Goal: Task Accomplishment & Management: Use online tool/utility

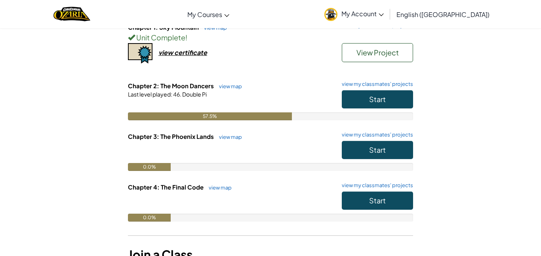
scroll to position [97, 0]
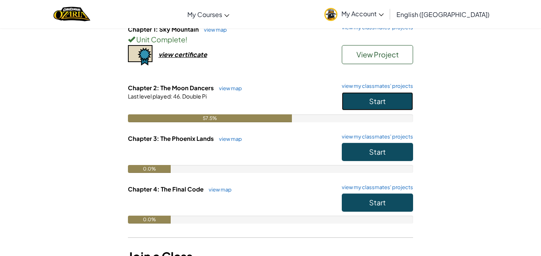
click at [370, 98] on span "Start" at bounding box center [377, 101] width 17 height 9
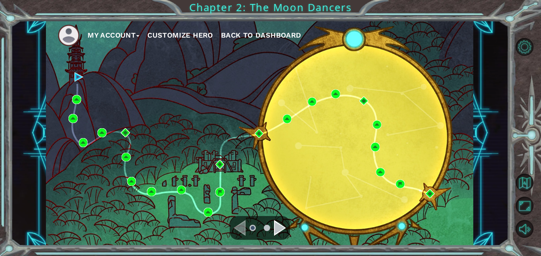
click at [280, 232] on div "Navigate to the next page" at bounding box center [280, 228] width 12 height 16
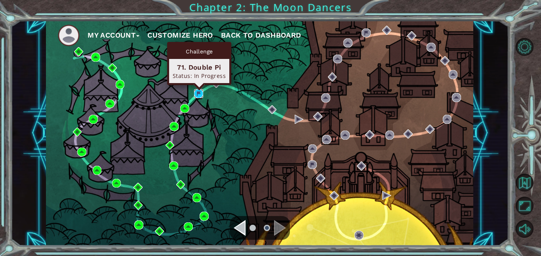
click at [198, 94] on img at bounding box center [198, 93] width 9 height 9
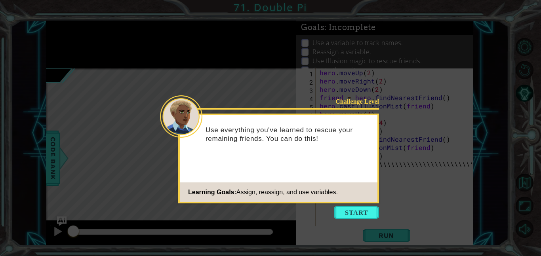
scroll to position [0, 10]
click at [345, 219] on icon at bounding box center [270, 128] width 541 height 256
click at [344, 216] on button "Start" at bounding box center [356, 212] width 45 height 13
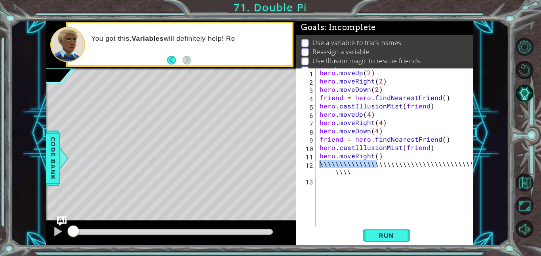
drag, startPoint x: 376, startPoint y: 165, endPoint x: 316, endPoint y: 165, distance: 60.2
click at [316, 165] on div "\\\\\\\\\\\\\\\\\\\\\\\\\\\\\\\\\\\\\\\\\\\\ 1 2 3 4 5 6 7 8 9 10 11 12 13 hero…" at bounding box center [384, 148] width 176 height 158
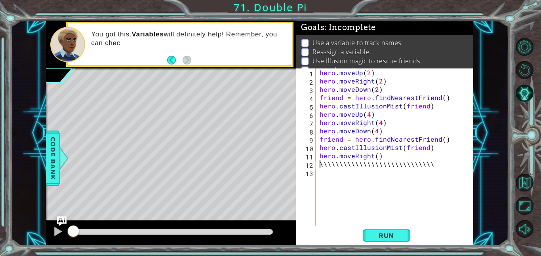
scroll to position [0, 6]
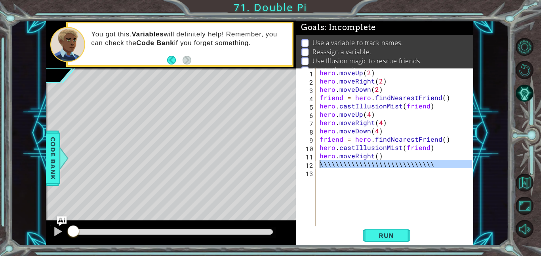
click at [277, 165] on div "1 ההההההההההההההההההההההההההההההההההההההההההההההההההההההההההההההההההההההההההההה…" at bounding box center [259, 133] width 427 height 225
type textarea "\\\\\\\\\\\\\\\\\\\\\\\\\\\\\"
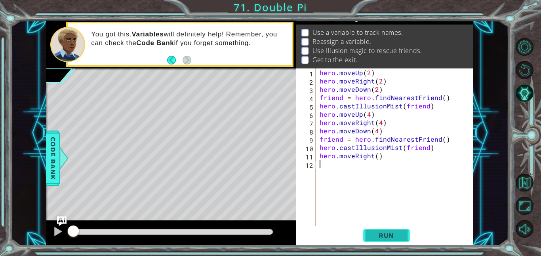
click at [386, 234] on span "Run" at bounding box center [386, 236] width 31 height 8
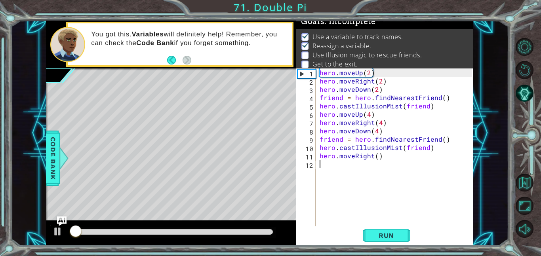
scroll to position [5, 0]
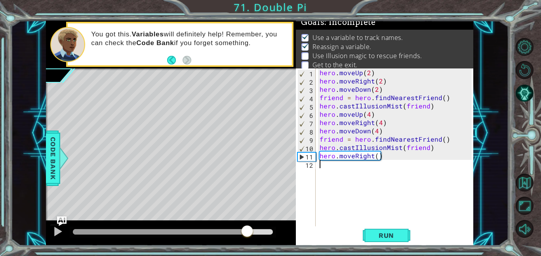
drag, startPoint x: 81, startPoint y: 231, endPoint x: 258, endPoint y: 231, distance: 177.5
click at [254, 231] on div at bounding box center [247, 232] width 14 height 14
drag, startPoint x: 267, startPoint y: 229, endPoint x: 179, endPoint y: 223, distance: 88.5
click at [179, 223] on div at bounding box center [171, 233] width 250 height 25
drag, startPoint x: 179, startPoint y: 223, endPoint x: 171, endPoint y: 223, distance: 8.3
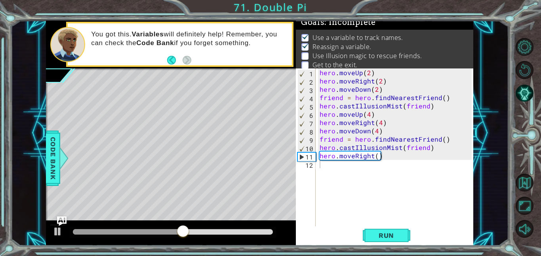
click at [171, 223] on div at bounding box center [171, 233] width 250 height 25
click at [174, 206] on div "methods hero use(thing) moveUp(steps) moveDown(steps) moveLeft(steps) moveRight…" at bounding box center [259, 133] width 427 height 225
click at [372, 158] on div "hero . moveUp ( 2 ) hero . moveRight ( 2 ) hero . moveDown ( 2 ) friend = hero …" at bounding box center [397, 156] width 158 height 175
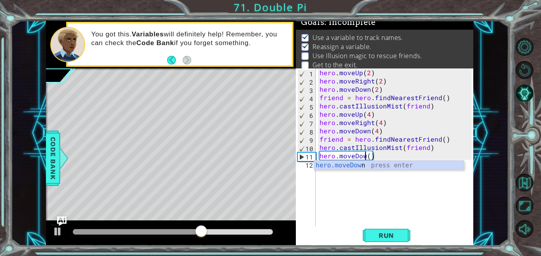
scroll to position [0, 3]
click at [378, 156] on div "hero . moveUp ( 2 ) hero . moveRight ( 2 ) hero . moveDown ( 2 ) friend = hero …" at bounding box center [397, 156] width 158 height 175
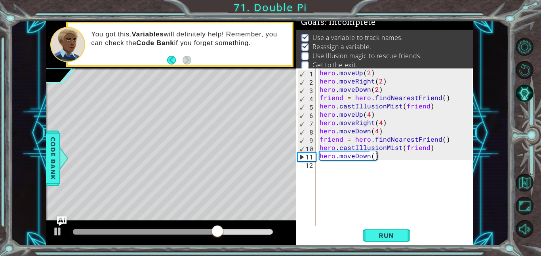
click at [373, 156] on div "hero . moveUp ( 2 ) hero . moveRight ( 2 ) hero . moveDown ( 2 ) friend = hero …" at bounding box center [397, 156] width 158 height 175
type textarea "hero.moveDown(4)"
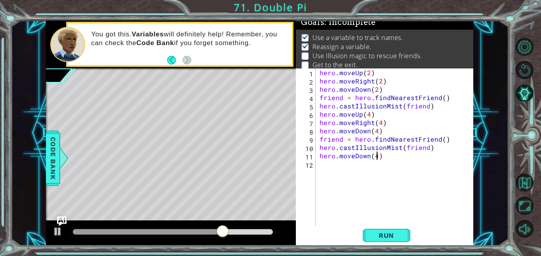
scroll to position [0, 3]
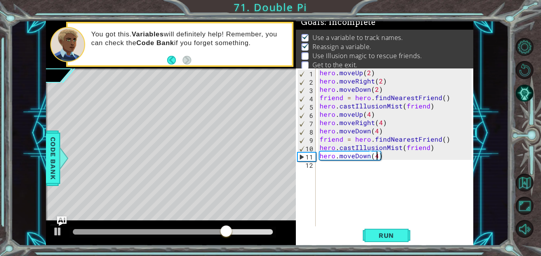
click at [376, 170] on div "hero . moveUp ( 2 ) hero . moveRight ( 2 ) hero . moveDown ( 2 ) friend = hero …" at bounding box center [397, 156] width 158 height 175
click at [377, 156] on div "hero . moveUp ( 2 ) hero . moveRight ( 2 ) hero . moveDown ( 2 ) friend = hero …" at bounding box center [397, 156] width 158 height 175
type textarea "hero.moveDown(3)"
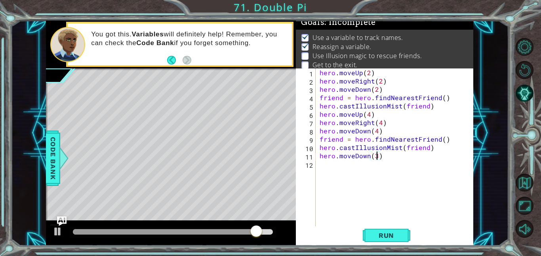
scroll to position [0, 3]
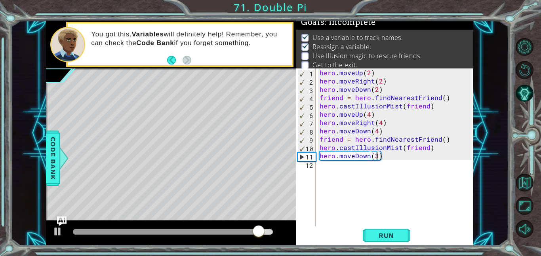
click at [365, 164] on div "hero . moveUp ( 2 ) hero . moveRight ( 2 ) hero . moveDown ( 2 ) friend = hero …" at bounding box center [397, 156] width 158 height 175
drag, startPoint x: 385, startPoint y: 158, endPoint x: 316, endPoint y: 158, distance: 69.3
click at [316, 158] on div "1 2 3 4 5 6 7 8 9 10 11 12 hero . moveUp ( 2 ) hero . moveRight ( 2 ) hero . mo…" at bounding box center [384, 148] width 176 height 158
type textarea "hero.moveDown(3)"
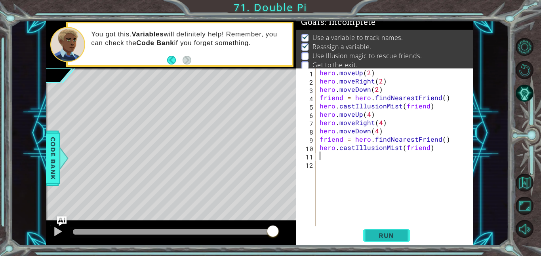
click at [386, 230] on button "Run" at bounding box center [387, 236] width 48 height 18
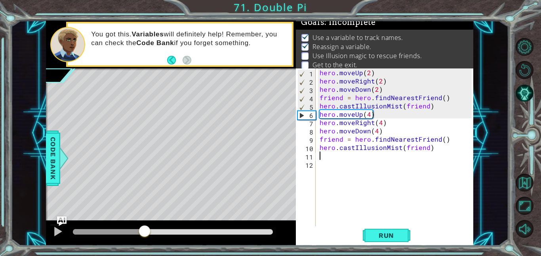
drag, startPoint x: 108, startPoint y: 231, endPoint x: 144, endPoint y: 236, distance: 36.5
click at [144, 236] on div at bounding box center [144, 232] width 14 height 14
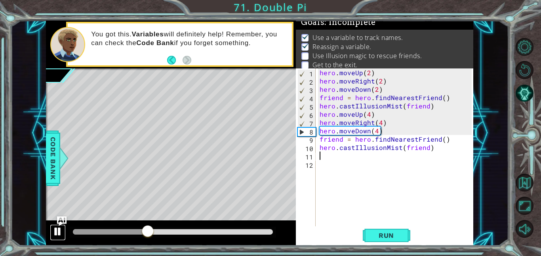
click at [63, 230] on button at bounding box center [58, 233] width 16 height 16
click at [370, 115] on div "hero . moveUp ( 2 ) hero . moveRight ( 2 ) hero . moveDown ( 2 ) friend = hero …" at bounding box center [397, 156] width 158 height 175
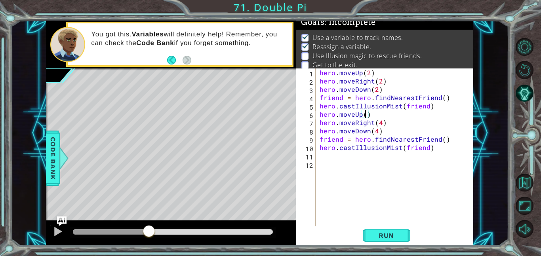
scroll to position [0, 3]
click at [380, 123] on div "hero . moveUp ( 2 ) hero . moveRight ( 2 ) hero . moveDown ( 2 ) friend = hero …" at bounding box center [397, 156] width 158 height 175
click at [376, 133] on div "hero . moveUp ( 2 ) hero . moveRight ( 2 ) hero . moveDown ( 2 ) friend = hero …" at bounding box center [397, 156] width 158 height 175
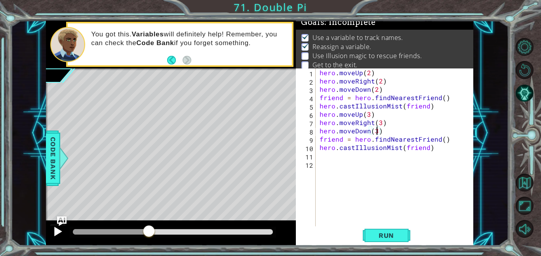
type textarea "hero.moveDown(3)"
click at [56, 231] on div at bounding box center [58, 232] width 10 height 10
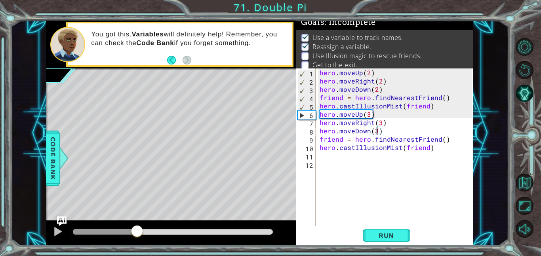
drag, startPoint x: 153, startPoint y: 234, endPoint x: 137, endPoint y: 226, distance: 17.5
click at [137, 226] on div at bounding box center [137, 232] width 14 height 14
click at [383, 233] on span "Run" at bounding box center [386, 236] width 31 height 8
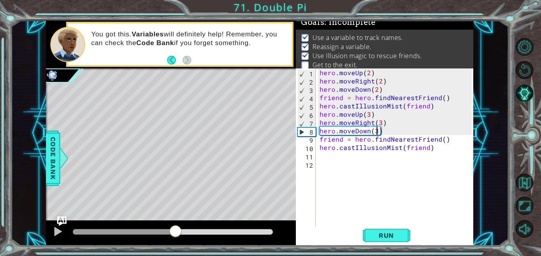
drag, startPoint x: 86, startPoint y: 231, endPoint x: 176, endPoint y: 226, distance: 90.5
click at [176, 226] on div at bounding box center [175, 232] width 14 height 14
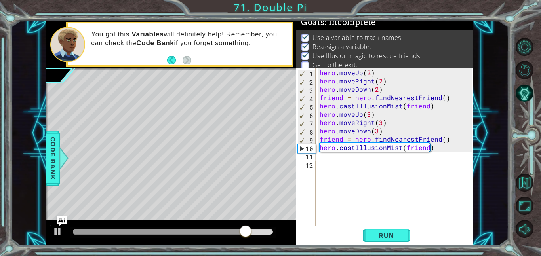
click at [333, 160] on div "hero . moveUp ( 2 ) hero . moveRight ( 2 ) hero . moveDown ( 2 ) friend = hero …" at bounding box center [397, 156] width 158 height 175
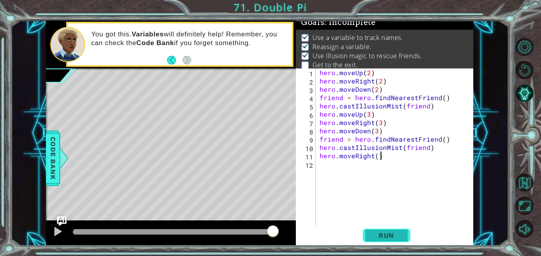
type textarea "hero.moveRight()"
click at [375, 237] on span "Run" at bounding box center [386, 236] width 31 height 8
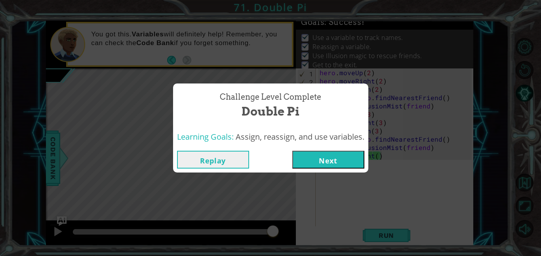
click at [322, 160] on button "Next" at bounding box center [328, 160] width 72 height 18
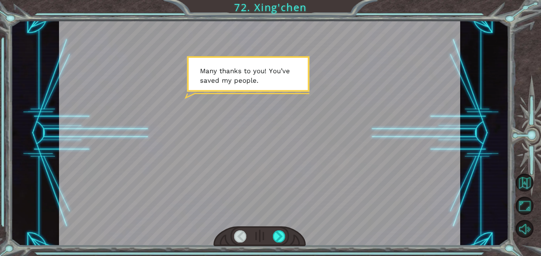
click at [272, 235] on div at bounding box center [260, 237] width 92 height 20
click at [275, 233] on div at bounding box center [279, 237] width 13 height 12
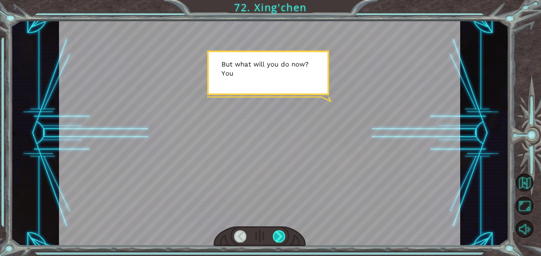
click at [275, 233] on div at bounding box center [279, 237] width 13 height 12
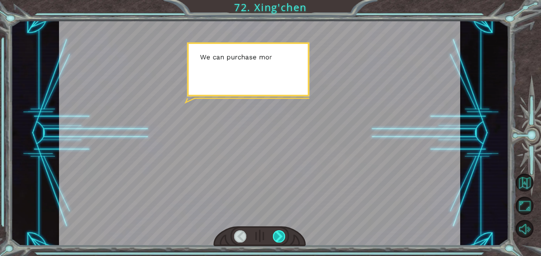
click at [275, 233] on div at bounding box center [279, 237] width 13 height 12
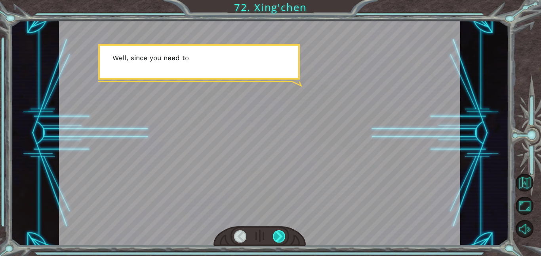
click at [275, 233] on div at bounding box center [279, 237] width 13 height 12
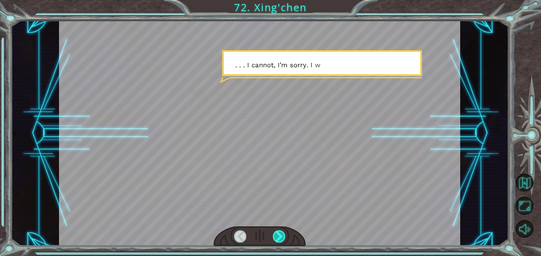
click at [275, 233] on div at bounding box center [279, 237] width 13 height 12
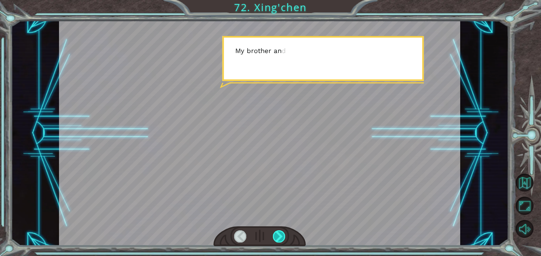
click at [275, 233] on div at bounding box center [279, 237] width 13 height 12
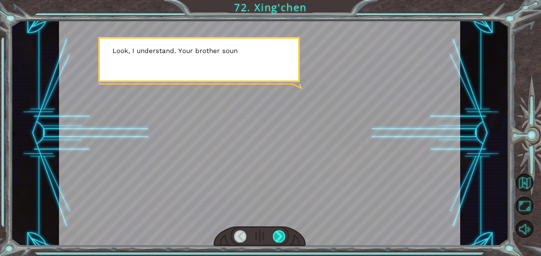
click at [275, 233] on div at bounding box center [279, 237] width 13 height 12
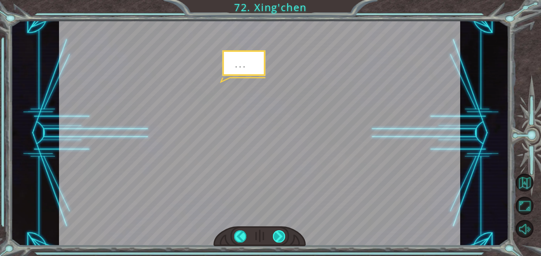
click at [275, 233] on div at bounding box center [279, 237] width 13 height 12
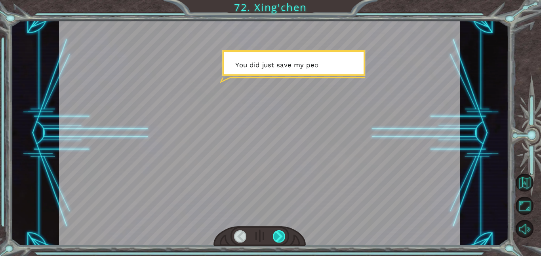
click at [275, 233] on div at bounding box center [279, 237] width 13 height 12
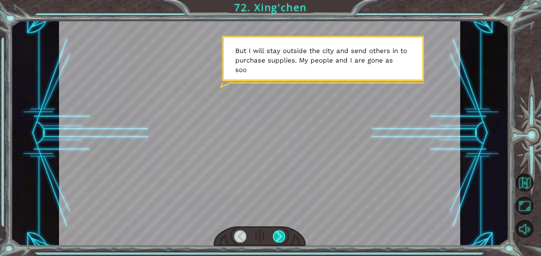
click at [275, 233] on div at bounding box center [279, 237] width 13 height 12
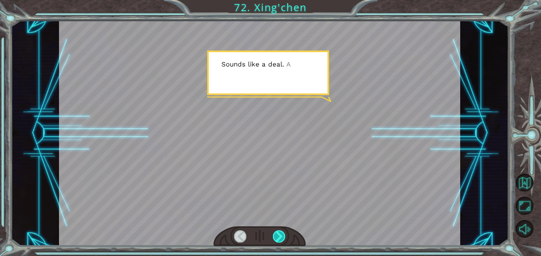
click at [275, 233] on div at bounding box center [279, 237] width 13 height 12
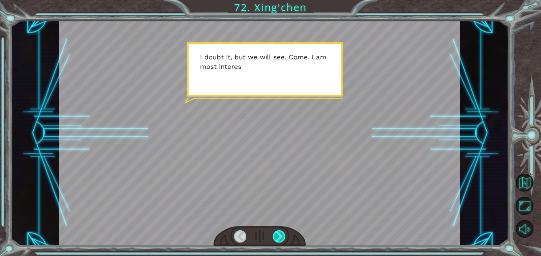
click at [275, 233] on div at bounding box center [279, 237] width 13 height 12
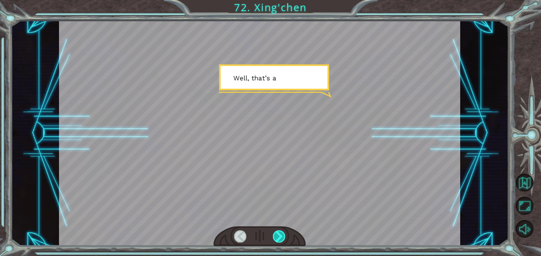
click at [275, 233] on div at bounding box center [279, 237] width 13 height 12
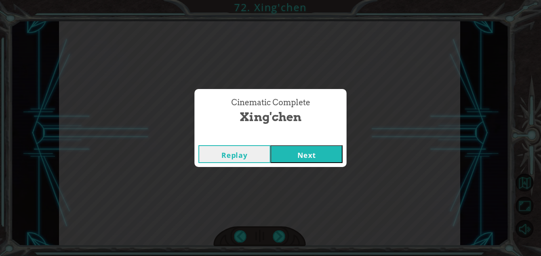
click at [302, 171] on div "Cinematic Complete [PERSON_NAME] Next" at bounding box center [270, 128] width 541 height 256
click at [298, 153] on button "Next" at bounding box center [307, 154] width 72 height 18
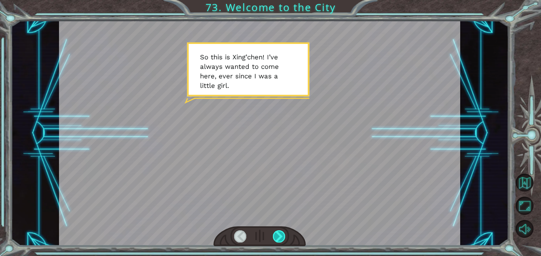
click at [283, 236] on div at bounding box center [279, 237] width 13 height 12
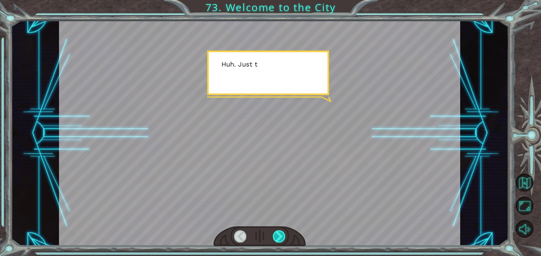
click at [283, 236] on div at bounding box center [279, 237] width 13 height 12
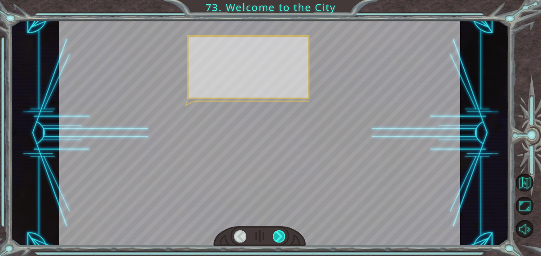
click at [283, 236] on div at bounding box center [279, 237] width 13 height 12
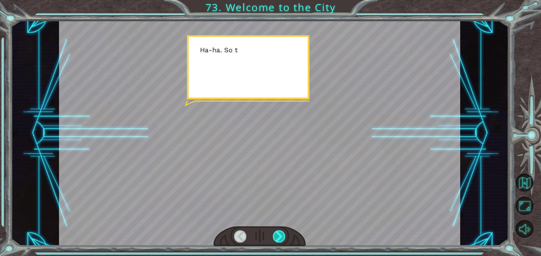
click at [283, 236] on div at bounding box center [279, 237] width 13 height 12
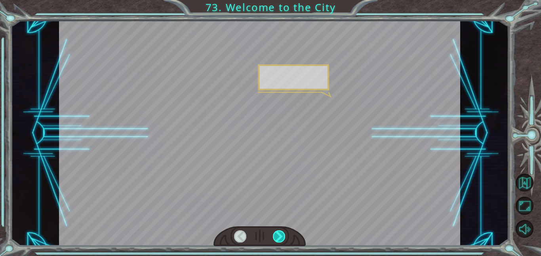
click at [283, 236] on div at bounding box center [279, 237] width 13 height 12
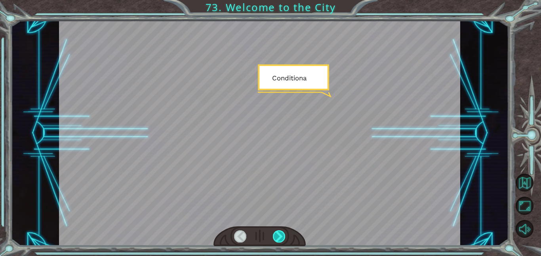
click at [283, 236] on div at bounding box center [279, 237] width 13 height 12
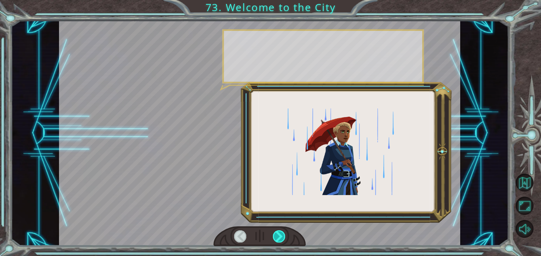
click at [283, 236] on div at bounding box center [279, 237] width 13 height 12
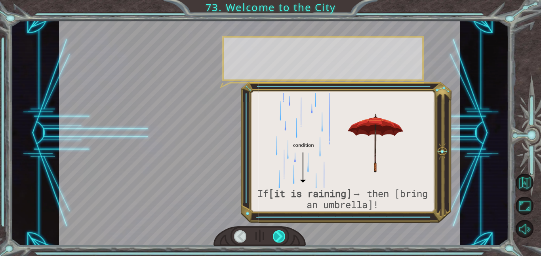
click at [283, 236] on div at bounding box center [279, 237] width 13 height 12
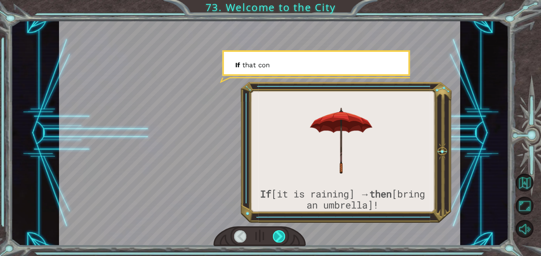
click at [283, 236] on div at bounding box center [279, 237] width 13 height 12
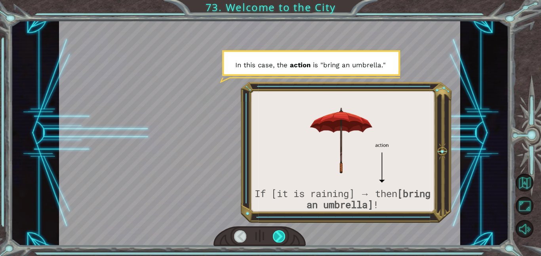
click at [282, 235] on div at bounding box center [279, 237] width 13 height 12
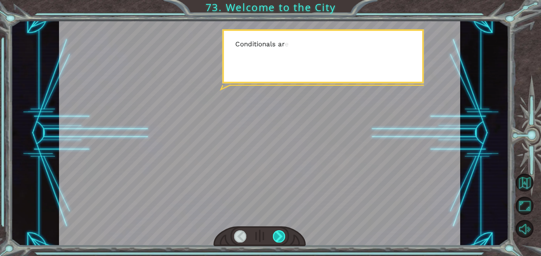
click at [282, 235] on div at bounding box center [279, 237] width 13 height 12
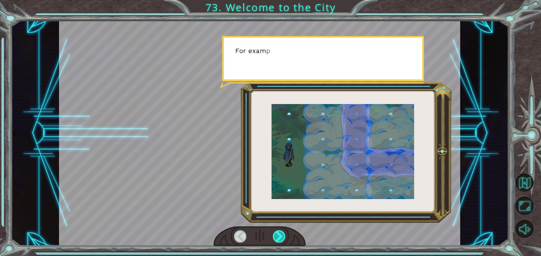
click at [282, 235] on div at bounding box center [279, 237] width 13 height 12
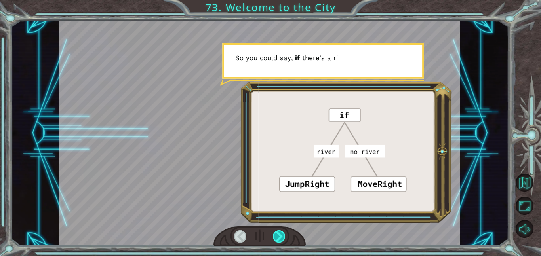
click at [282, 235] on div at bounding box center [279, 237] width 13 height 12
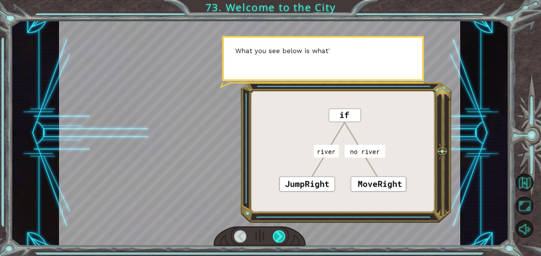
click at [282, 235] on div at bounding box center [279, 237] width 13 height 12
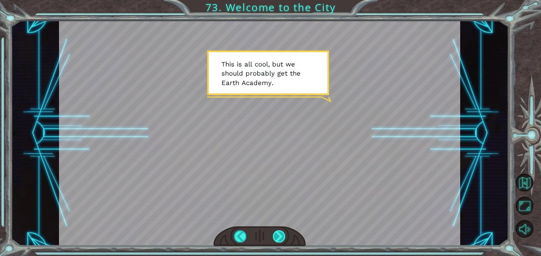
click at [275, 237] on div at bounding box center [279, 237] width 13 height 12
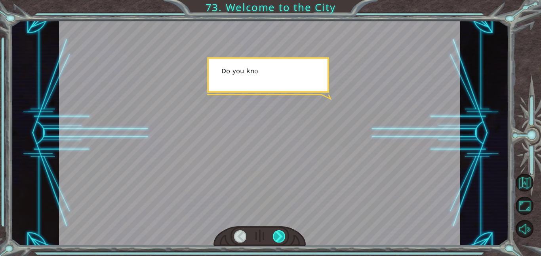
click at [275, 237] on div at bounding box center [279, 237] width 13 height 12
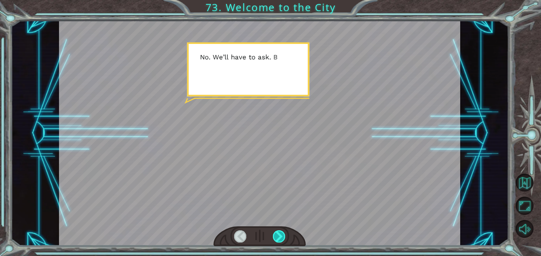
click at [275, 237] on div at bounding box center [279, 237] width 13 height 12
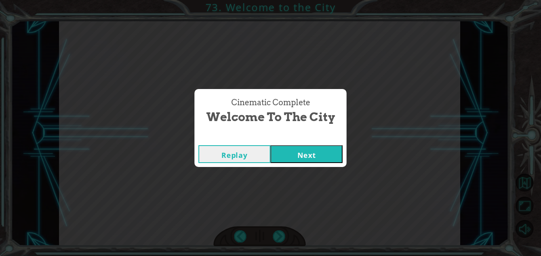
click at [293, 156] on button "Next" at bounding box center [307, 154] width 72 height 18
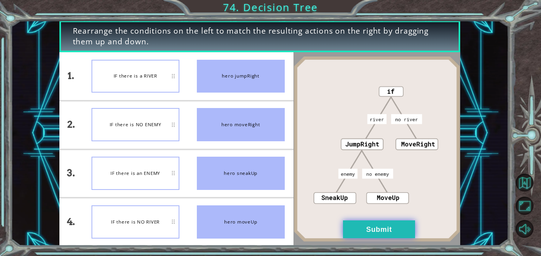
click at [387, 228] on button "Submit" at bounding box center [379, 230] width 72 height 18
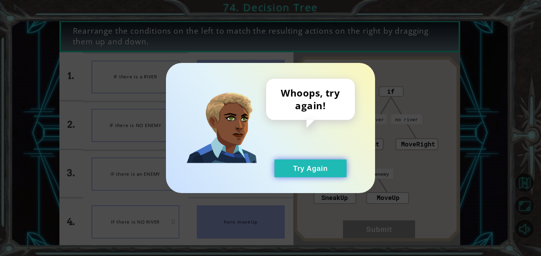
click at [309, 174] on button "Try Again" at bounding box center [311, 169] width 72 height 18
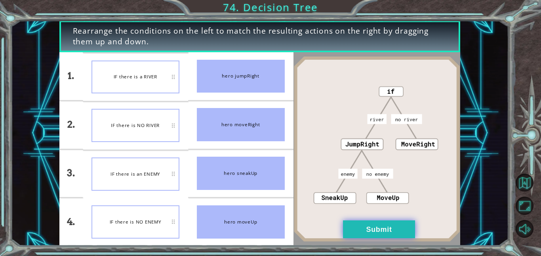
click at [393, 229] on button "Submit" at bounding box center [379, 230] width 72 height 18
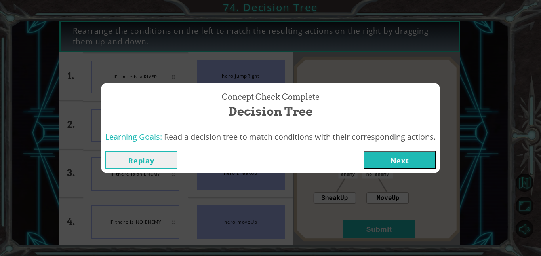
click at [398, 152] on button "Next" at bounding box center [400, 160] width 72 height 18
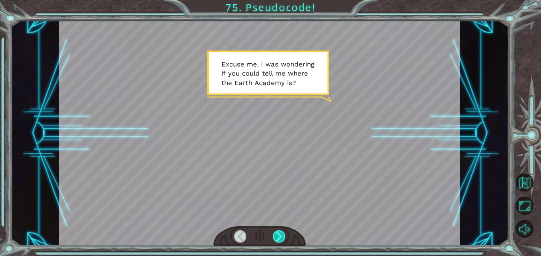
click at [279, 236] on div at bounding box center [279, 237] width 13 height 12
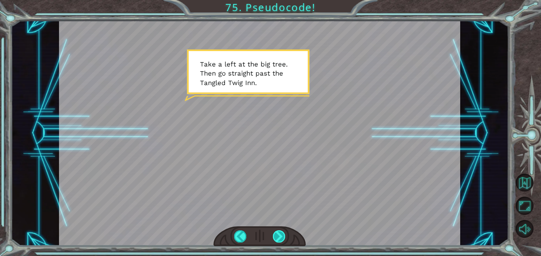
click at [279, 237] on div at bounding box center [279, 237] width 13 height 12
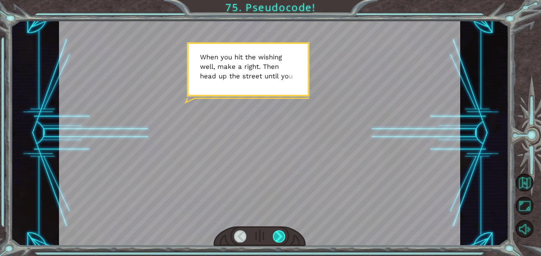
click at [279, 237] on div at bounding box center [279, 237] width 13 height 12
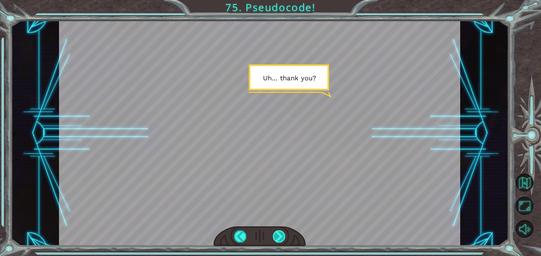
click at [281, 240] on div at bounding box center [279, 237] width 13 height 12
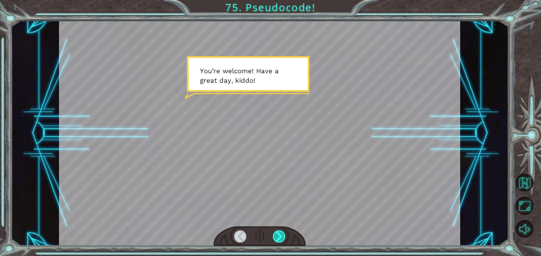
click at [281, 240] on div at bounding box center [279, 237] width 13 height 12
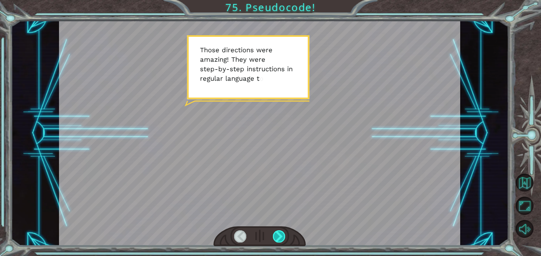
click at [281, 240] on div at bounding box center [279, 237] width 13 height 12
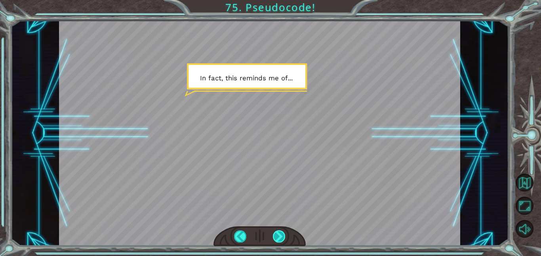
click at [280, 235] on div at bounding box center [279, 237] width 13 height 12
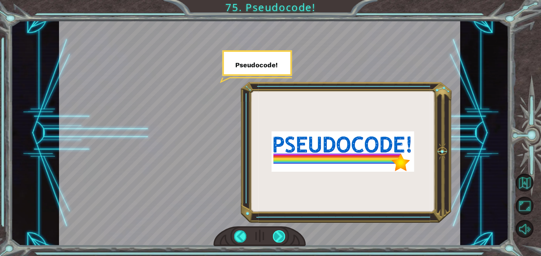
click at [275, 237] on div at bounding box center [279, 237] width 13 height 12
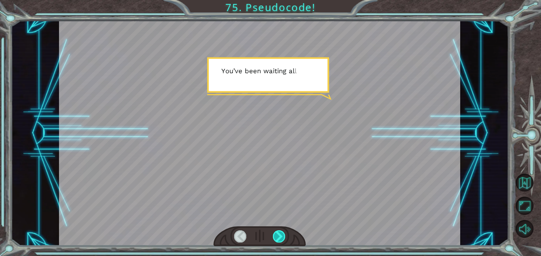
click at [275, 237] on div at bounding box center [279, 237] width 13 height 12
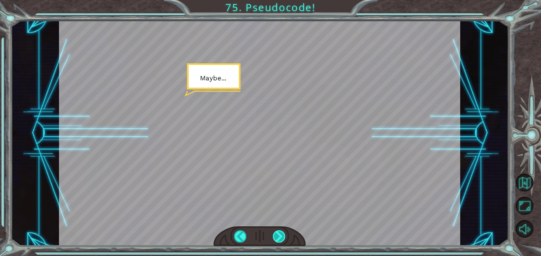
click at [275, 237] on div at bounding box center [279, 237] width 13 height 12
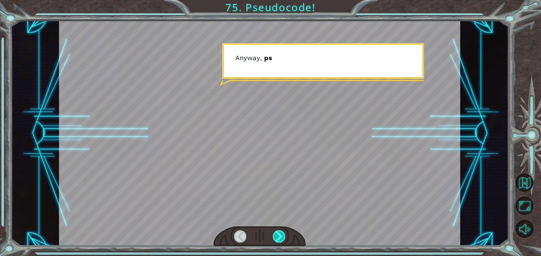
click at [275, 237] on div at bounding box center [279, 237] width 13 height 12
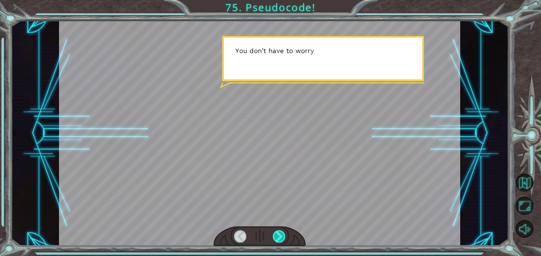
click at [275, 237] on div at bounding box center [279, 237] width 13 height 12
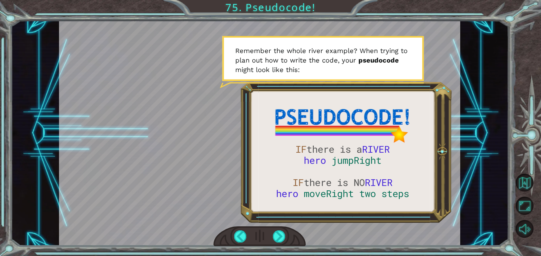
click at [271, 237] on div at bounding box center [260, 237] width 92 height 20
click at [277, 238] on div at bounding box center [279, 237] width 13 height 12
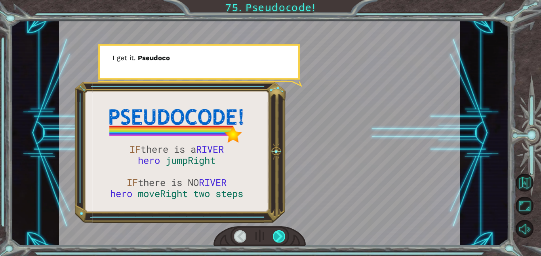
click at [277, 238] on div at bounding box center [279, 237] width 13 height 12
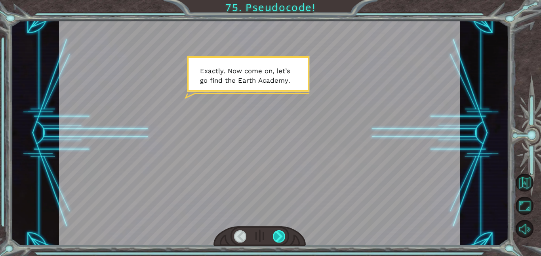
click at [277, 238] on div at bounding box center [279, 237] width 13 height 12
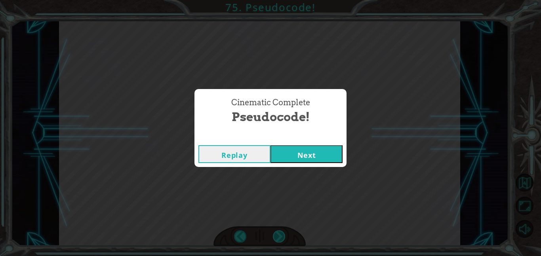
click at [277, 238] on div "Cinematic Complete Pseudocode! Replay Next" at bounding box center [270, 128] width 541 height 256
click at [288, 161] on button "Next" at bounding box center [307, 154] width 72 height 18
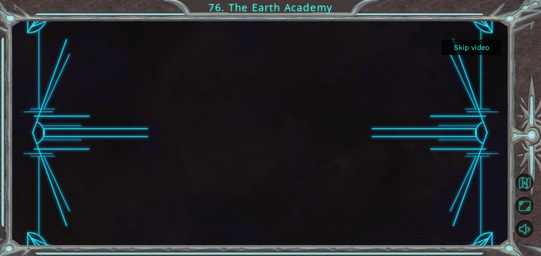
click at [464, 51] on button "Skip video" at bounding box center [471, 47] width 59 height 15
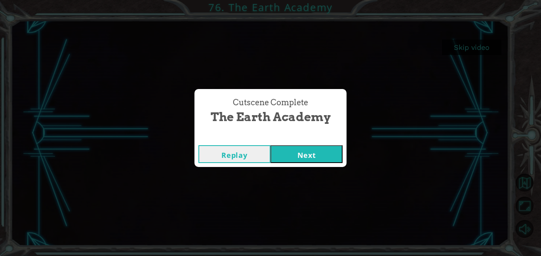
click at [291, 156] on button "Next" at bounding box center [307, 154] width 72 height 18
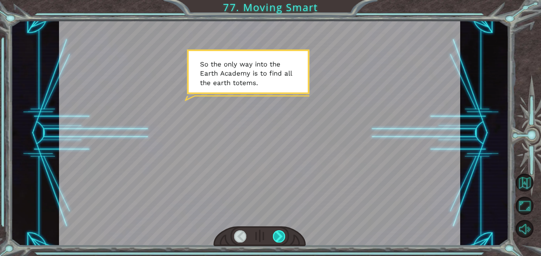
click at [281, 238] on div at bounding box center [279, 237] width 13 height 12
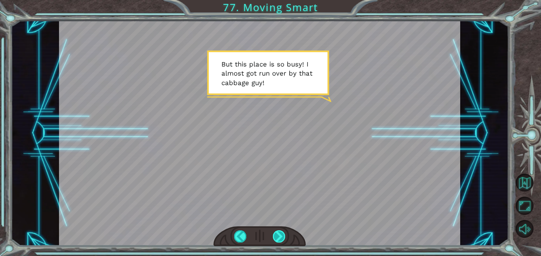
click at [281, 238] on div at bounding box center [279, 237] width 13 height 12
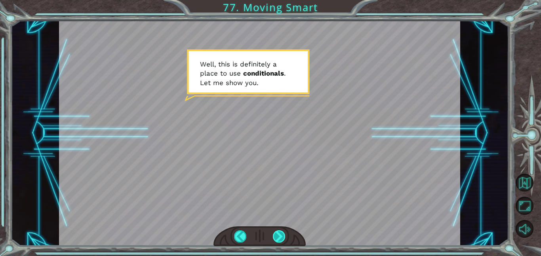
click at [281, 238] on div at bounding box center [279, 237] width 13 height 12
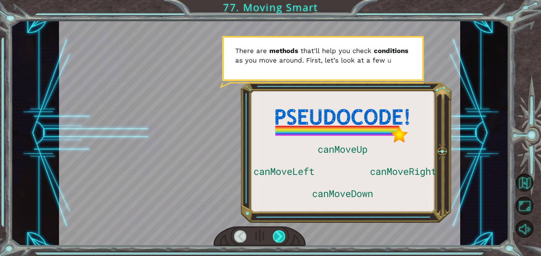
click at [281, 238] on div at bounding box center [279, 237] width 13 height 12
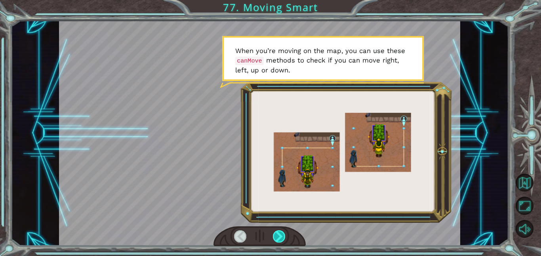
click at [281, 238] on div at bounding box center [279, 237] width 13 height 12
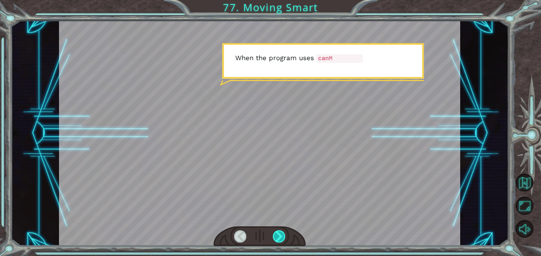
click at [281, 238] on div at bounding box center [279, 237] width 13 height 12
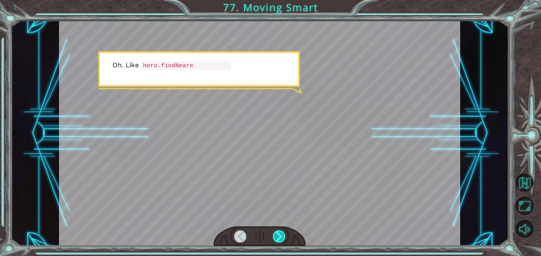
click at [281, 238] on div at bounding box center [279, 237] width 13 height 12
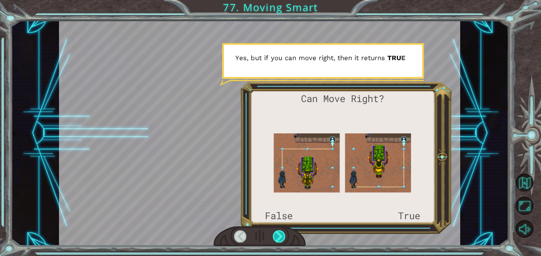
click at [281, 238] on div at bounding box center [279, 237] width 13 height 12
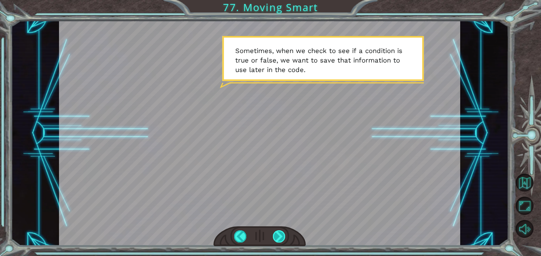
click at [281, 238] on div at bounding box center [279, 237] width 13 height 12
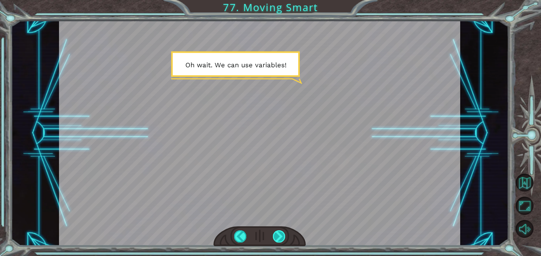
click at [281, 238] on div at bounding box center [279, 237] width 13 height 12
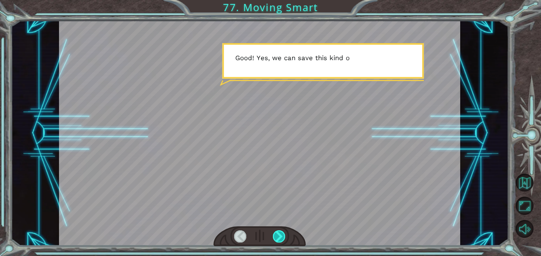
click at [281, 238] on div at bounding box center [279, 237] width 13 height 12
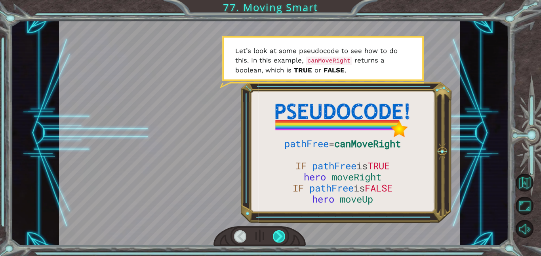
click at [281, 238] on div at bounding box center [279, 237] width 13 height 12
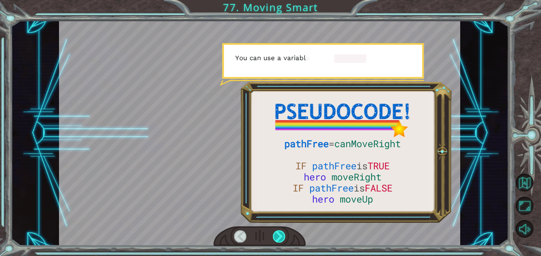
click at [281, 238] on div at bounding box center [279, 237] width 13 height 12
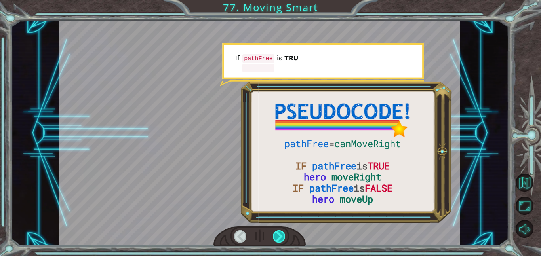
click at [281, 238] on div at bounding box center [279, 237] width 13 height 12
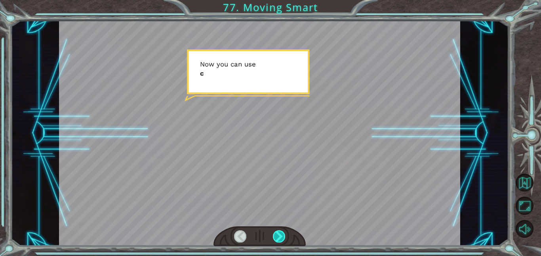
click at [281, 238] on div at bounding box center [279, 237] width 13 height 12
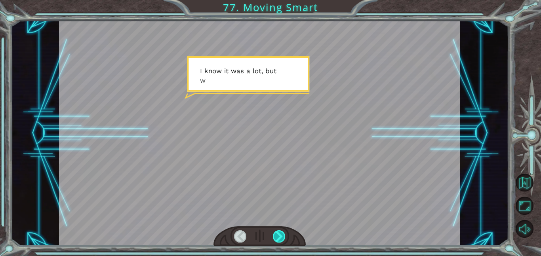
click at [281, 238] on div at bounding box center [279, 237] width 13 height 12
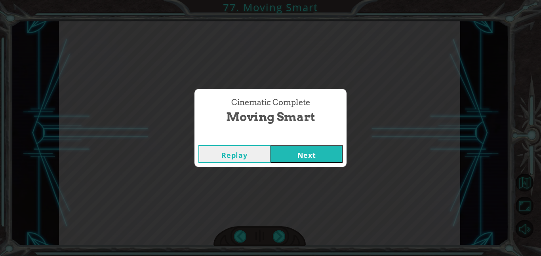
click at [291, 155] on button "Next" at bounding box center [307, 154] width 72 height 18
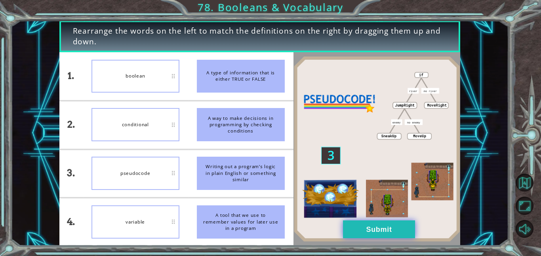
click at [343, 231] on button "Submit" at bounding box center [379, 230] width 72 height 18
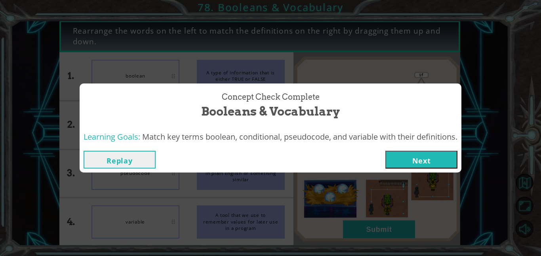
click at [407, 164] on button "Next" at bounding box center [421, 160] width 72 height 18
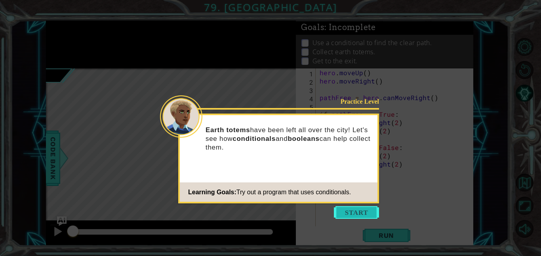
click at [354, 215] on button "Start" at bounding box center [356, 212] width 45 height 13
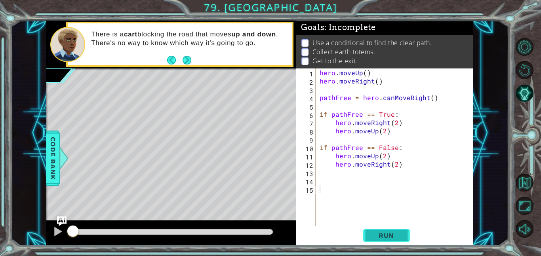
click at [386, 234] on span "Run" at bounding box center [386, 236] width 31 height 8
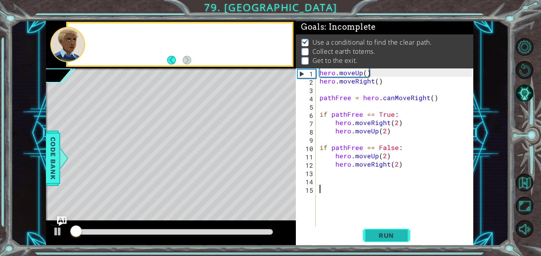
scroll to position [1, 0]
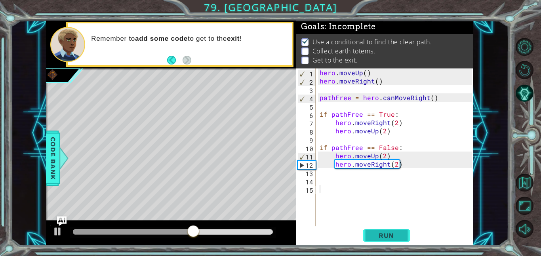
click at [387, 232] on span "Run" at bounding box center [386, 236] width 31 height 8
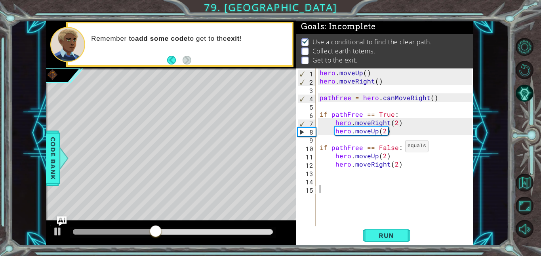
click at [396, 148] on div "hero . moveUp ( ) hero . moveRight ( ) pathFree = hero . canMoveRight ( ) if pa…" at bounding box center [397, 156] width 158 height 175
click at [378, 232] on span "Run" at bounding box center [386, 236] width 31 height 8
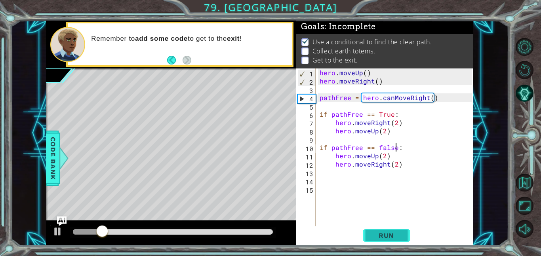
click at [391, 232] on span "Run" at bounding box center [386, 236] width 31 height 8
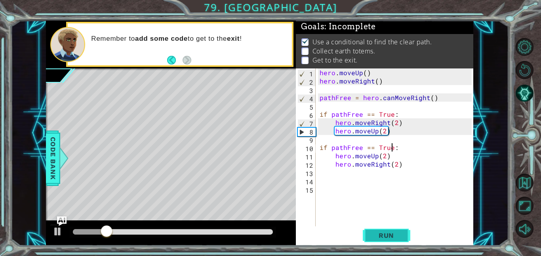
click at [390, 236] on span "Run" at bounding box center [386, 236] width 31 height 8
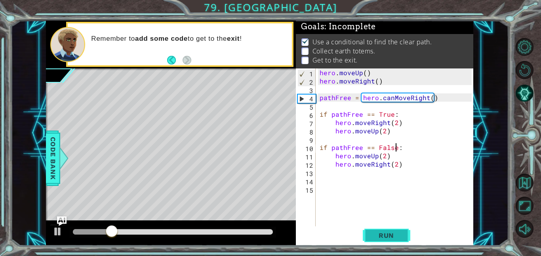
type textarea "if pathFree == False:"
click at [378, 234] on span "Run" at bounding box center [386, 236] width 31 height 8
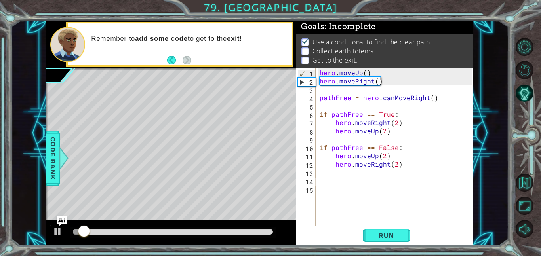
click at [366, 177] on div "hero . moveUp ( ) hero . moveRight ( ) pathFree = hero . canMoveRight ( ) if pa…" at bounding box center [397, 156] width 158 height 175
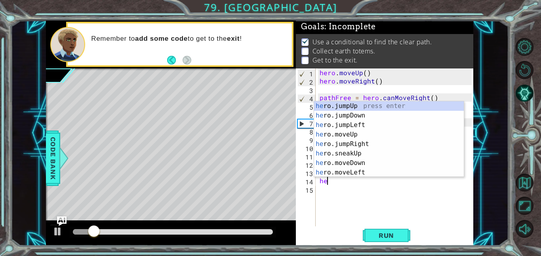
type textarea "her"
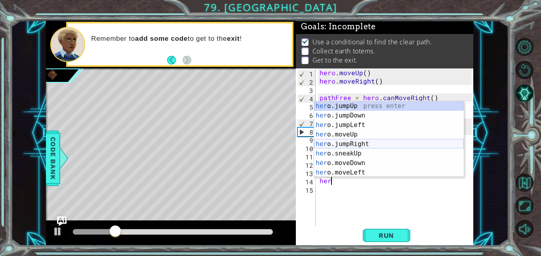
click at [369, 145] on div "her o.jumpUp press enter her o.jumpDown press enter her o.jumpLeft press enter …" at bounding box center [389, 148] width 150 height 95
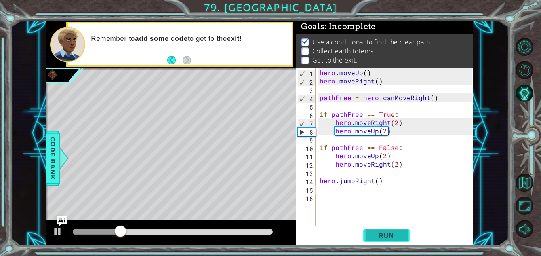
click at [383, 235] on span "Run" at bounding box center [386, 236] width 31 height 8
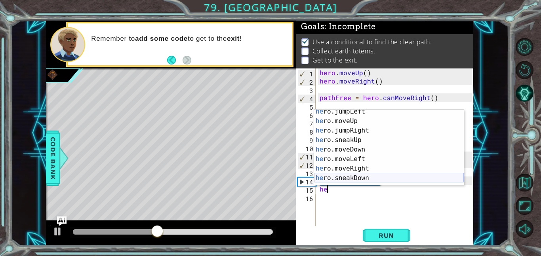
scroll to position [22, 0]
click at [368, 170] on div "he ro.jumpLeft press enter he ro.moveUp press enter he ro.jumpRight press enter…" at bounding box center [389, 154] width 150 height 95
type textarea "hero.moveRight(1)"
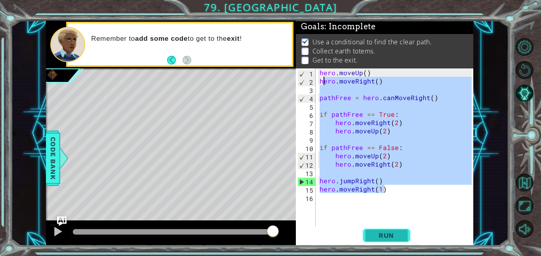
click at [382, 228] on button "Run" at bounding box center [387, 236] width 48 height 18
type textarea "hero.moveRight()"
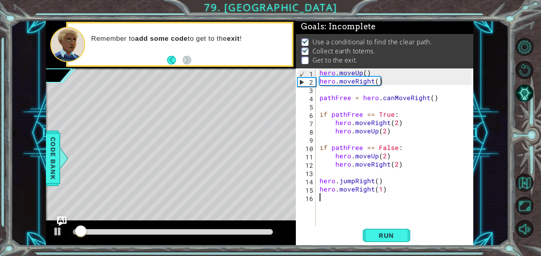
click at [368, 204] on div "hero . moveUp ( ) hero . moveRight ( ) pathFree = hero . canMoveRight ( ) if pa…" at bounding box center [397, 156] width 158 height 175
type textarea "h"
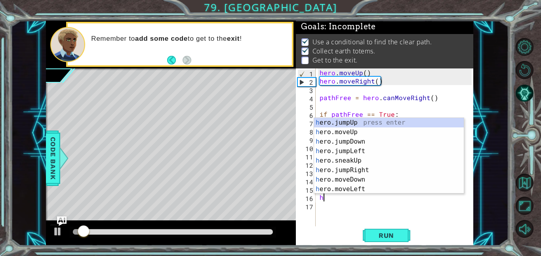
scroll to position [0, 0]
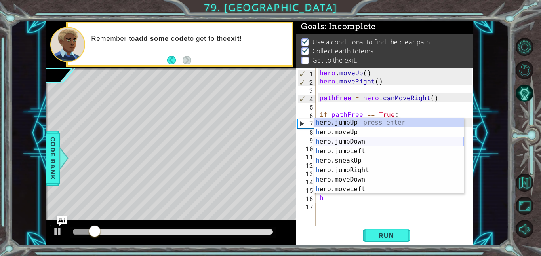
click at [377, 143] on div "h ero.jumpUp press enter h ero.moveUp press enter h ero.jumpDown press enter h …" at bounding box center [389, 165] width 150 height 95
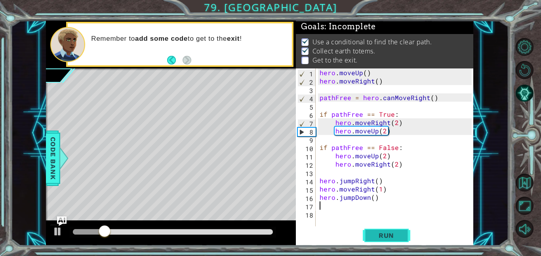
click at [376, 232] on span "Run" at bounding box center [386, 236] width 31 height 8
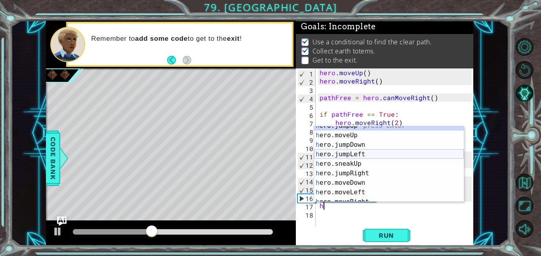
scroll to position [6, 0]
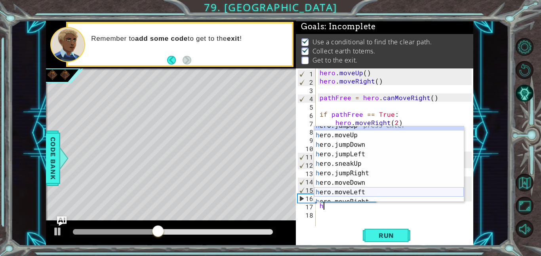
click at [375, 188] on div "h ero.jumpUp press enter h ero.moveUp press enter h ero.jumpDown press enter h …" at bounding box center [389, 168] width 150 height 95
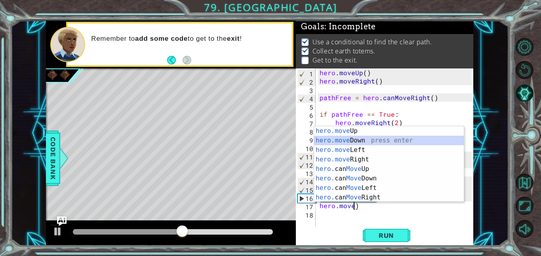
click at [341, 139] on div "hero.move Up press enter hero.move Down press enter hero.move Left press enter …" at bounding box center [389, 173] width 150 height 95
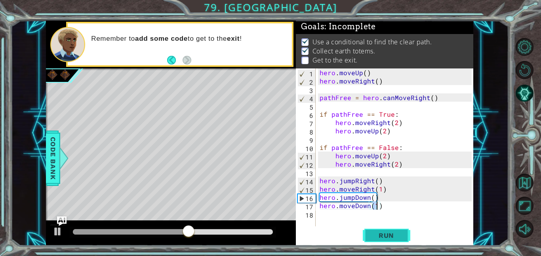
type textarea "hero.moveDown(1)"
click at [373, 234] on span "Run" at bounding box center [386, 236] width 31 height 8
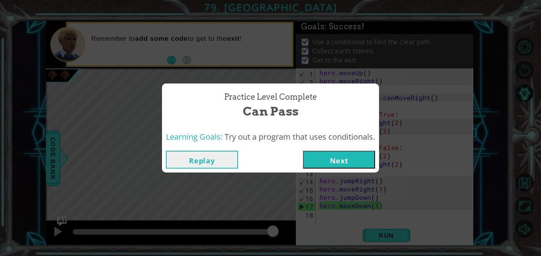
click at [354, 164] on button "Next" at bounding box center [339, 160] width 72 height 18
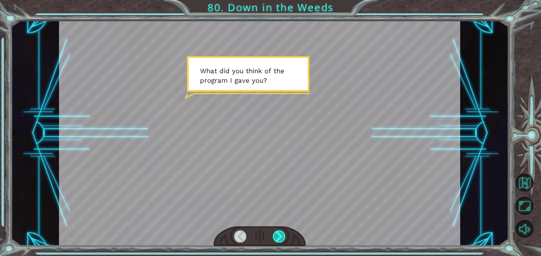
click at [278, 237] on div at bounding box center [279, 237] width 13 height 12
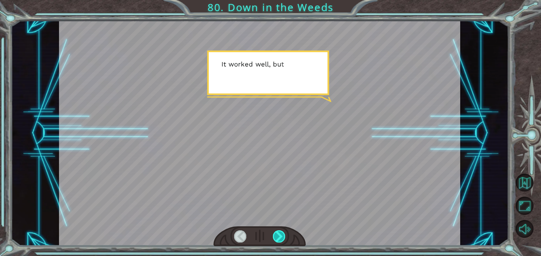
click at [278, 237] on div at bounding box center [279, 237] width 13 height 12
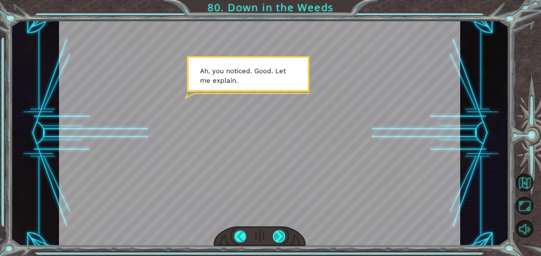
click at [278, 237] on div at bounding box center [279, 237] width 13 height 12
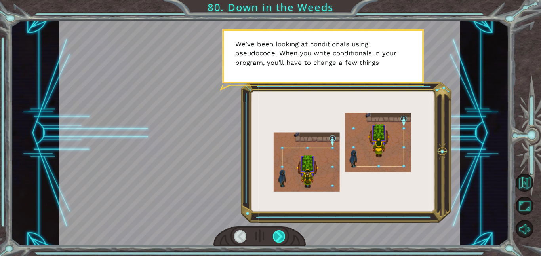
click at [278, 237] on div at bounding box center [279, 237] width 13 height 12
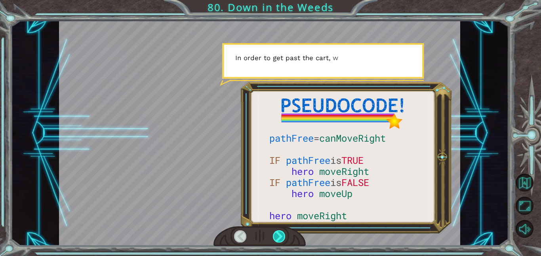
click at [278, 237] on div at bounding box center [279, 237] width 13 height 12
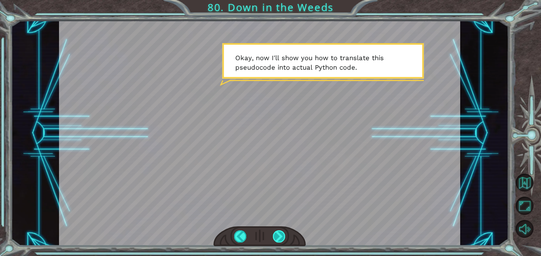
click at [278, 237] on div at bounding box center [279, 237] width 13 height 12
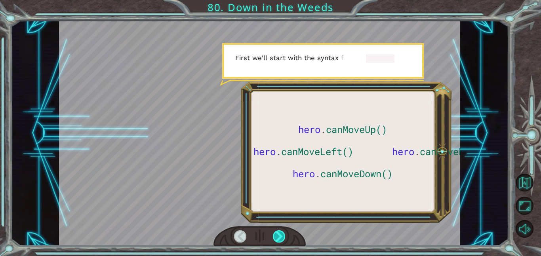
click at [278, 237] on div at bounding box center [279, 237] width 13 height 12
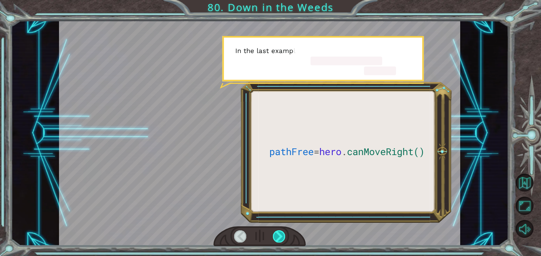
click at [278, 237] on div at bounding box center [279, 237] width 13 height 12
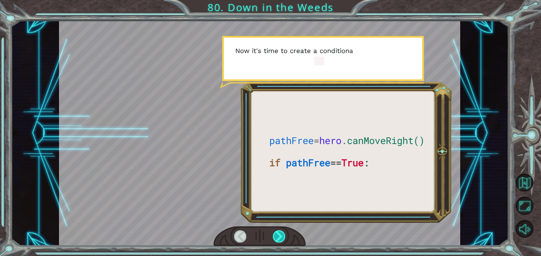
click at [278, 237] on div at bounding box center [279, 237] width 13 height 12
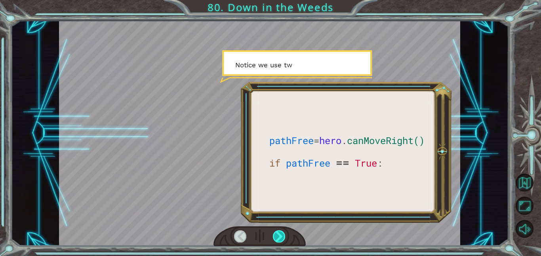
click at [278, 237] on div at bounding box center [279, 237] width 13 height 12
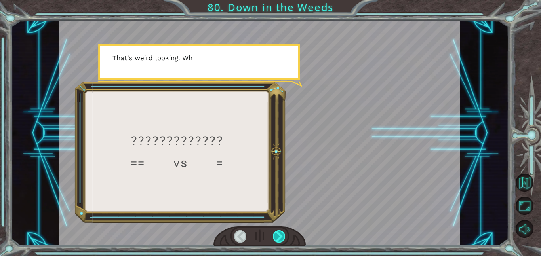
click at [278, 237] on div at bounding box center [279, 237] width 13 height 12
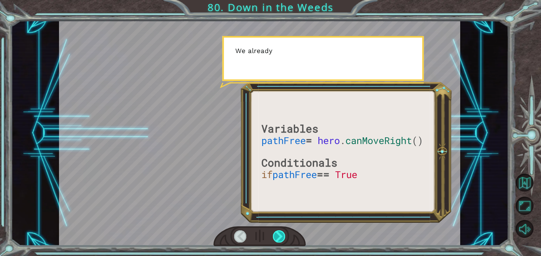
click at [278, 237] on div at bounding box center [279, 237] width 13 height 12
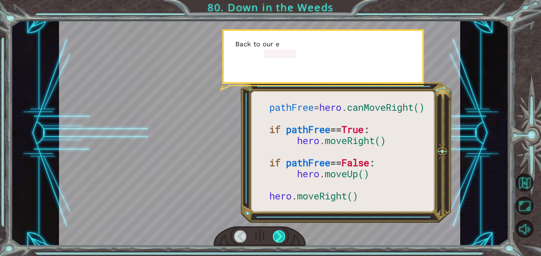
click at [278, 237] on div at bounding box center [279, 237] width 13 height 12
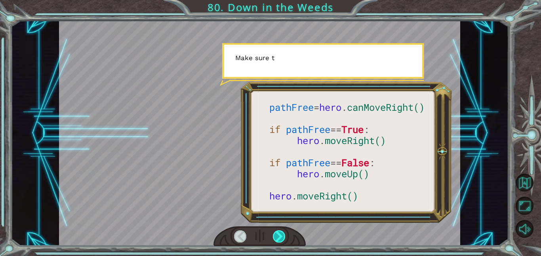
click at [278, 237] on div at bounding box center [279, 237] width 13 height 12
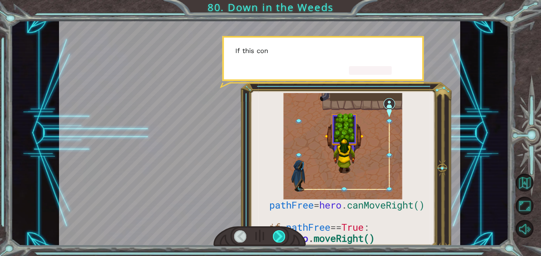
click at [278, 237] on div at bounding box center [279, 237] width 13 height 12
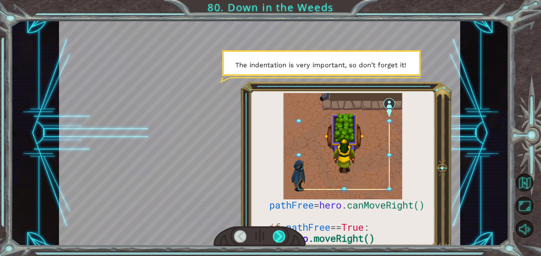
click at [278, 237] on div at bounding box center [279, 237] width 13 height 12
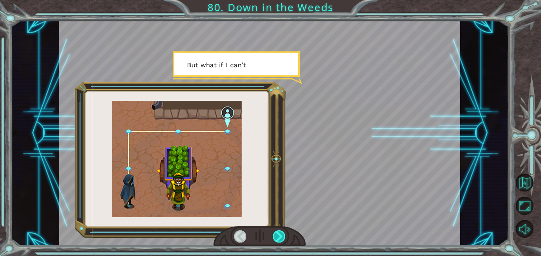
click at [278, 237] on div at bounding box center [279, 237] width 13 height 12
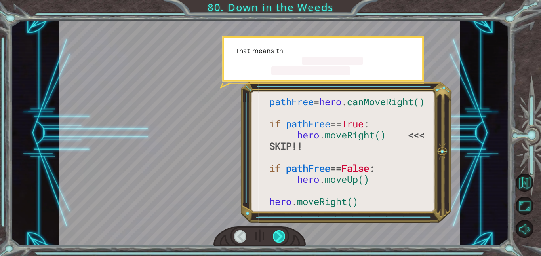
click at [278, 237] on div at bounding box center [279, 237] width 13 height 12
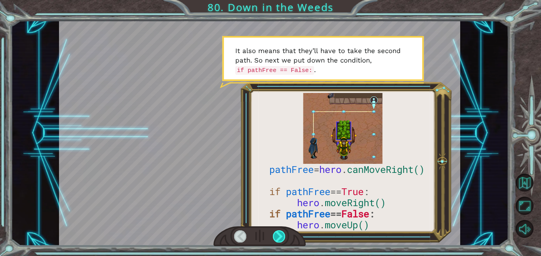
click at [278, 237] on div at bounding box center [279, 237] width 13 height 12
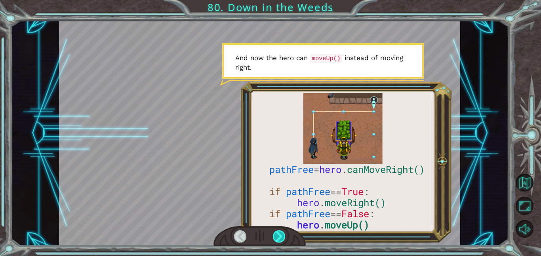
click at [278, 237] on div at bounding box center [279, 237] width 13 height 12
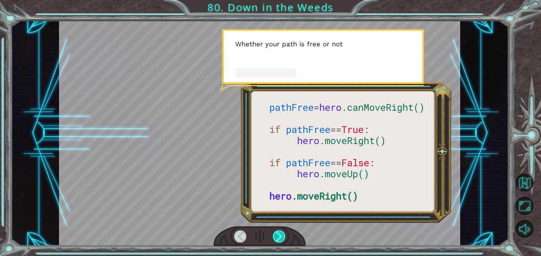
click at [278, 237] on div at bounding box center [279, 237] width 13 height 12
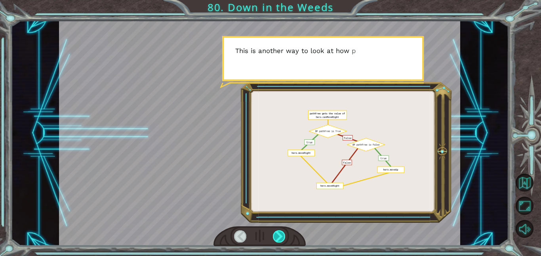
click at [278, 237] on div at bounding box center [279, 237] width 13 height 12
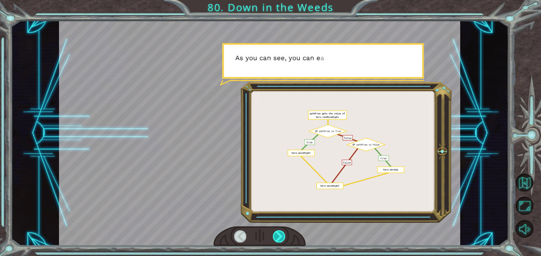
click at [278, 237] on div at bounding box center [279, 237] width 13 height 12
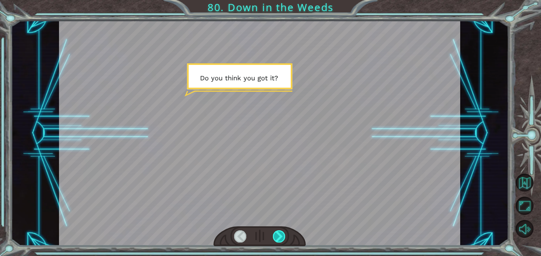
click at [278, 237] on div at bounding box center [279, 237] width 13 height 12
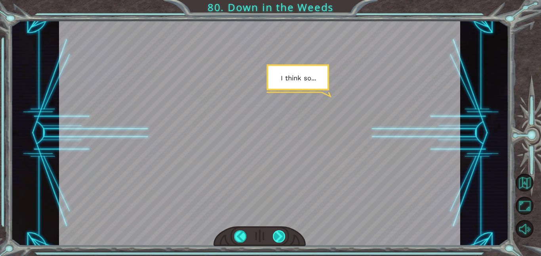
click at [278, 237] on div at bounding box center [279, 237] width 13 height 12
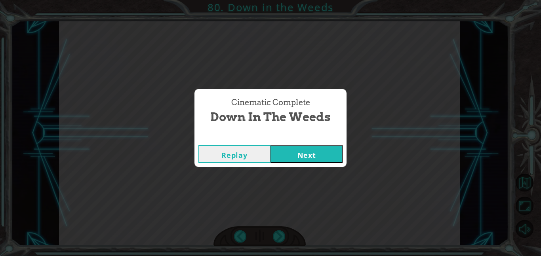
click at [292, 166] on div "Replay Next" at bounding box center [271, 154] width 152 height 26
click at [287, 151] on button "Next" at bounding box center [307, 154] width 72 height 18
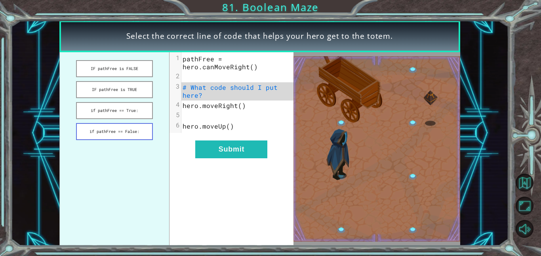
click at [137, 131] on button "if pathFree == False:" at bounding box center [114, 131] width 77 height 17
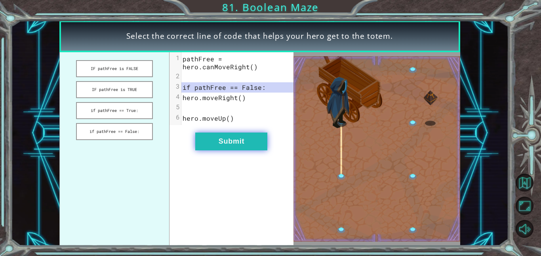
click at [221, 141] on button "Submit" at bounding box center [231, 142] width 72 height 18
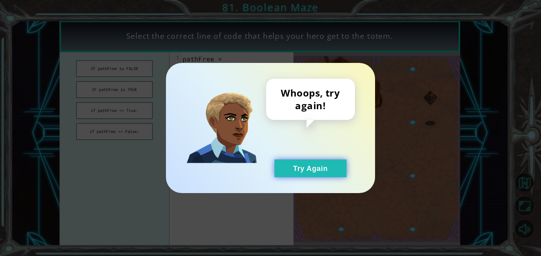
click at [287, 166] on button "Try Again" at bounding box center [311, 169] width 72 height 18
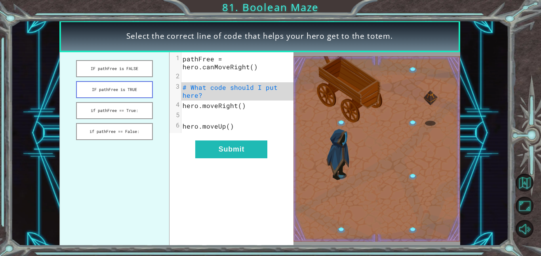
click at [143, 89] on button "IF pathFree is TRUE" at bounding box center [114, 89] width 77 height 17
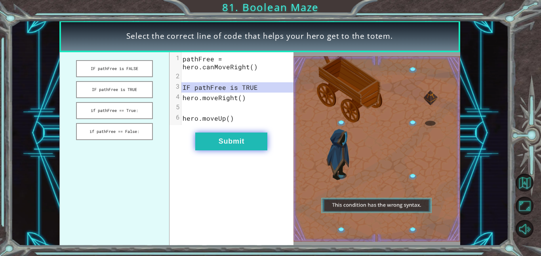
click at [227, 143] on button "Submit" at bounding box center [231, 142] width 72 height 18
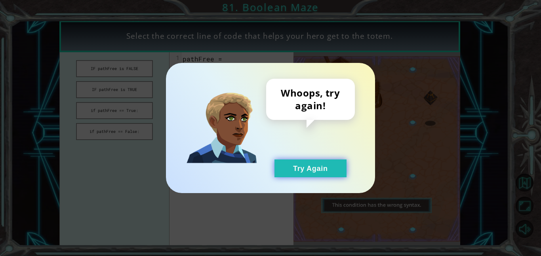
click at [302, 160] on button "Try Again" at bounding box center [311, 169] width 72 height 18
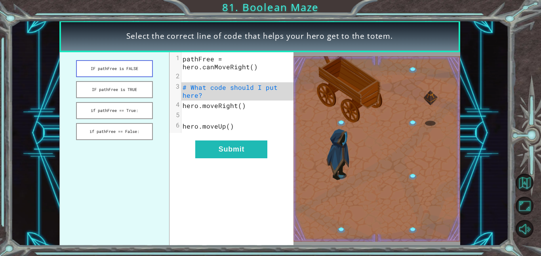
click at [128, 63] on button "IF pathFree is FALSE" at bounding box center [114, 68] width 77 height 17
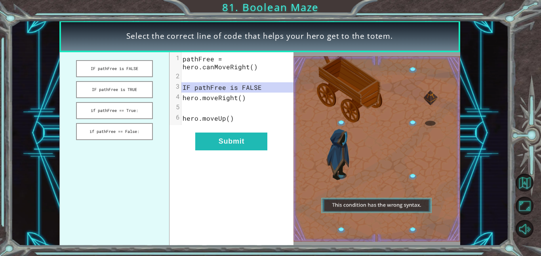
click at [222, 151] on div "xxxxxxxxxx 6 1 pathFree = hero.canMoveRight() 2 ​ 3 IF pathFree is FALSE 4 hero…" at bounding box center [232, 149] width 124 height 194
click at [140, 117] on button "if pathFree == True:" at bounding box center [114, 110] width 77 height 17
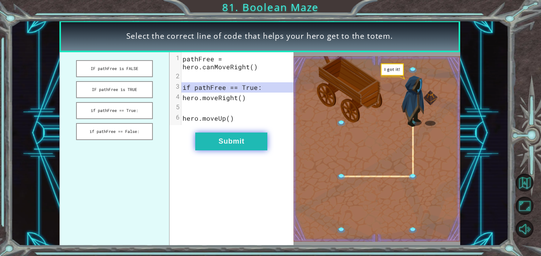
click at [243, 137] on button "Submit" at bounding box center [231, 142] width 72 height 18
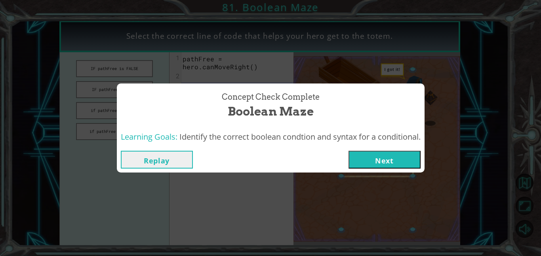
click at [381, 153] on button "Next" at bounding box center [385, 160] width 72 height 18
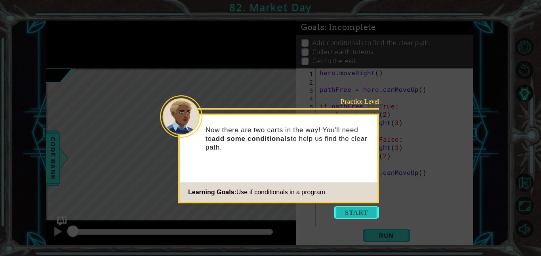
click at [366, 214] on button "Start" at bounding box center [356, 212] width 45 height 13
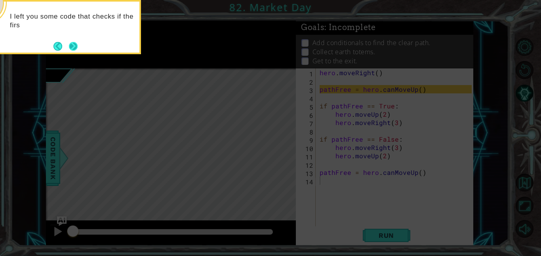
click at [69, 46] on button "Next" at bounding box center [73, 46] width 9 height 9
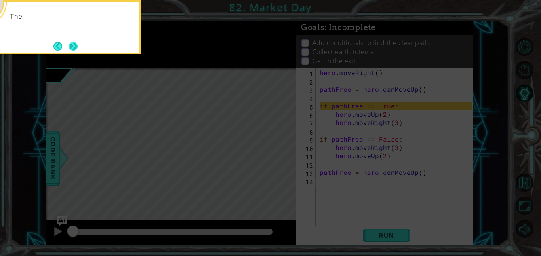
click at [69, 47] on button "Next" at bounding box center [73, 46] width 9 height 9
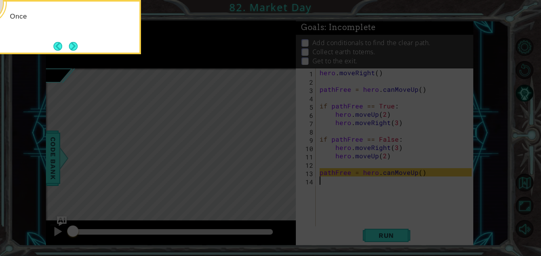
click at [69, 47] on button "Next" at bounding box center [73, 46] width 9 height 9
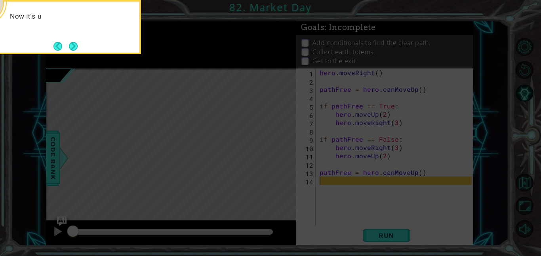
click at [69, 47] on button "Next" at bounding box center [73, 46] width 9 height 9
